Goal: Information Seeking & Learning: Learn about a topic

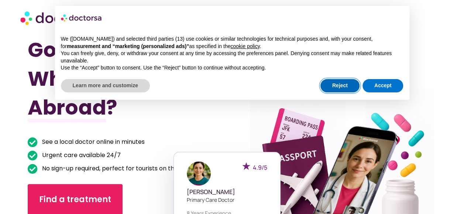
click at [345, 87] on button "Reject" at bounding box center [339, 85] width 39 height 13
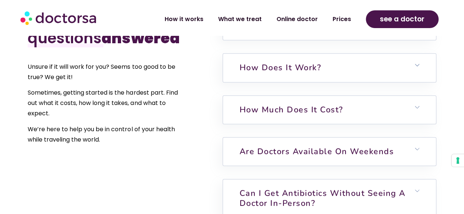
scroll to position [1771, 0]
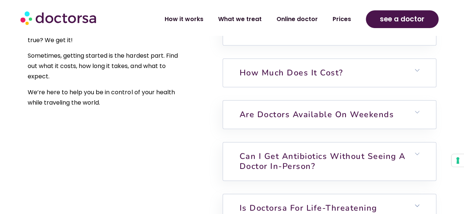
click at [414, 87] on h6 "How much does it cost?" at bounding box center [329, 73] width 213 height 28
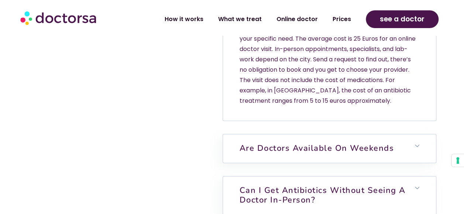
scroll to position [1918, 0]
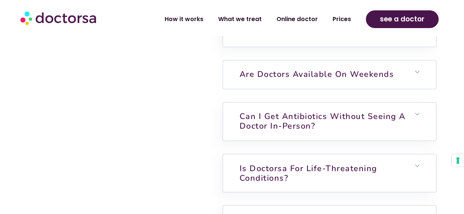
click at [419, 74] on icon at bounding box center [417, 71] width 4 height 4
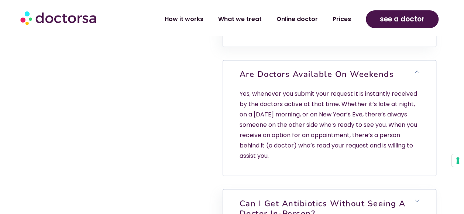
click at [419, 74] on icon at bounding box center [417, 71] width 4 height 4
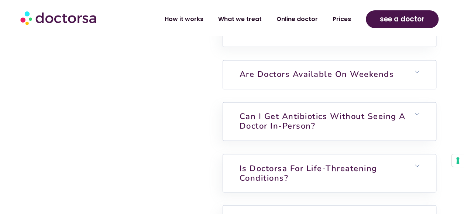
click at [419, 74] on icon at bounding box center [417, 71] width 4 height 4
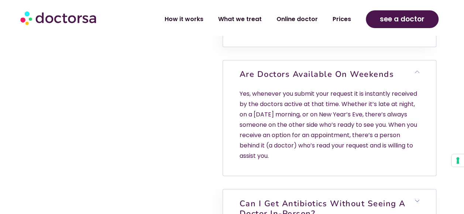
click at [419, 74] on icon at bounding box center [417, 71] width 4 height 4
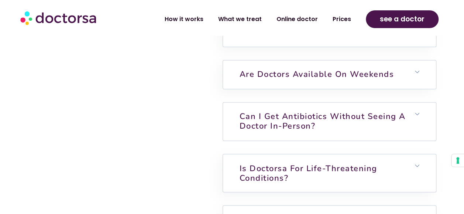
click at [412, 140] on h6 "Can I get antibiotics without seeing a doctor in-person?" at bounding box center [329, 121] width 213 height 38
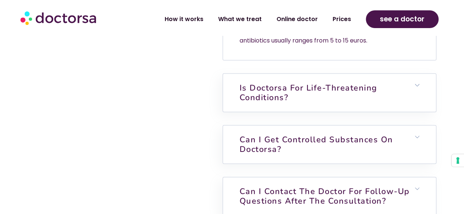
scroll to position [2103, 0]
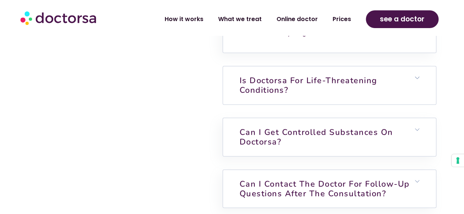
click at [413, 104] on h6 "Is Doctorsa for Life-Threatening Conditions?" at bounding box center [329, 85] width 213 height 38
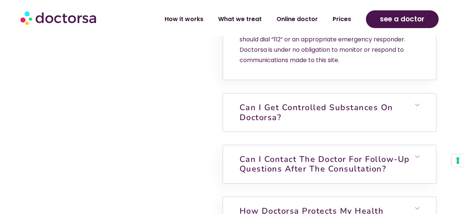
scroll to position [2250, 0]
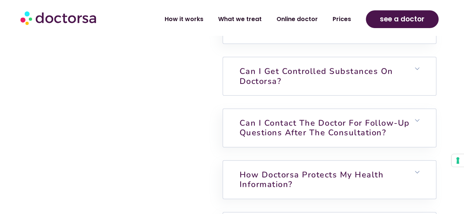
click at [413, 95] on h6 "Can I get controlled substances on Doctorsa?" at bounding box center [329, 76] width 213 height 38
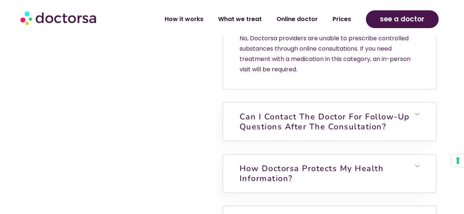
scroll to position [2361, 0]
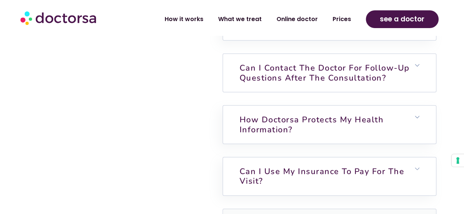
click at [412, 92] on h6 "Can I contact the doctor for follow-up questions after the consultation?" at bounding box center [329, 73] width 213 height 38
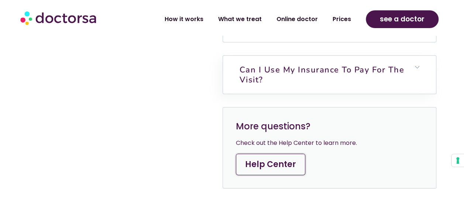
scroll to position [2509, 0]
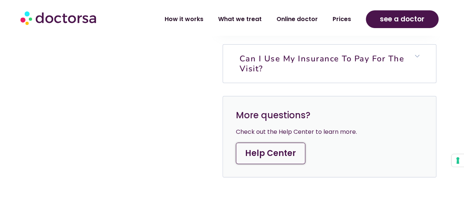
click at [412, 83] on h6 "Can I use my insurance to pay for the visit?" at bounding box center [329, 64] width 213 height 38
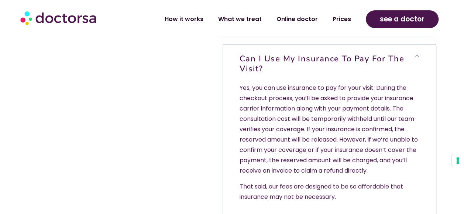
click at [410, 83] on h6 "Can I use my insurance to pay for the visit?" at bounding box center [329, 64] width 213 height 38
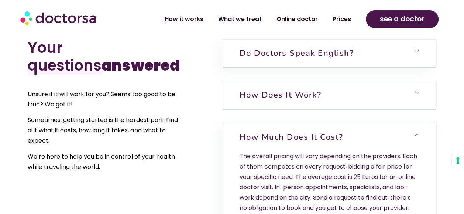
scroll to position [1660, 0]
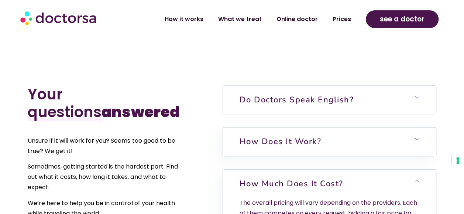
click at [413, 114] on h6 "Do doctors speak English?" at bounding box center [329, 100] width 213 height 28
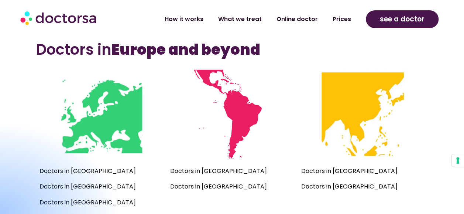
scroll to position [480, 0]
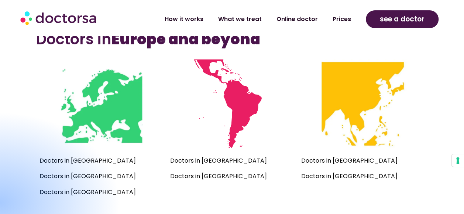
click at [200, 159] on p "Doctors in Mexico" at bounding box center [231, 160] width 123 height 10
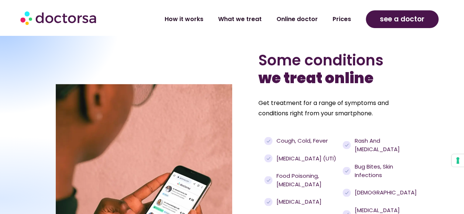
scroll to position [701, 0]
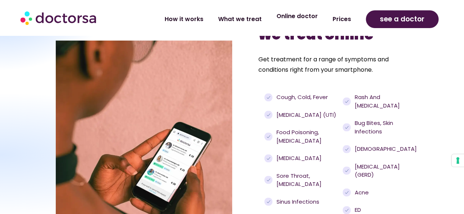
click at [297, 18] on link "Online doctor" at bounding box center [297, 16] width 56 height 17
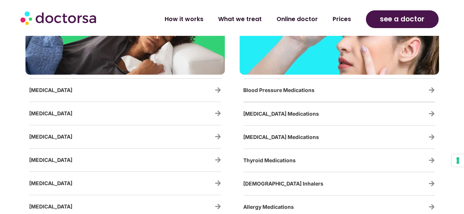
scroll to position [1254, 0]
